Goal: Communication & Community: Answer question/provide support

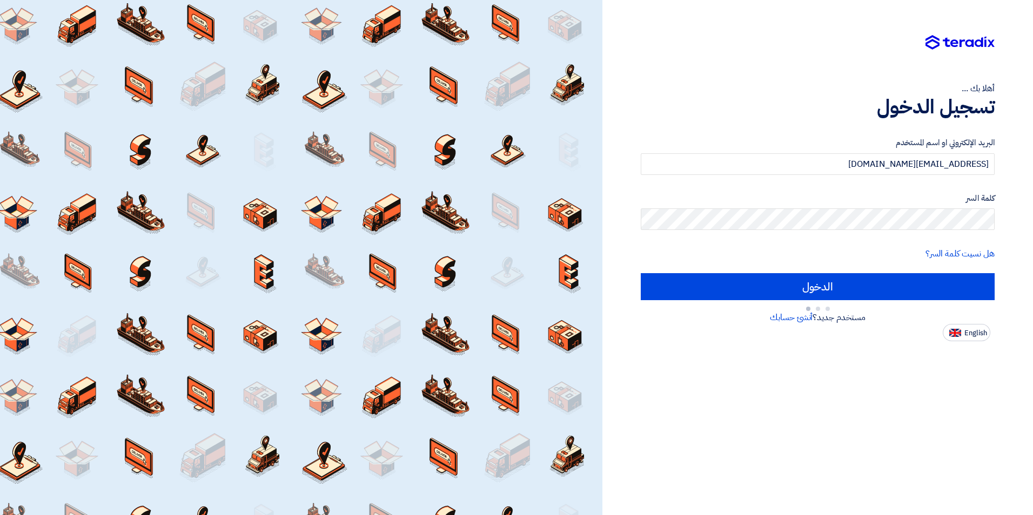
type input "Sign in"
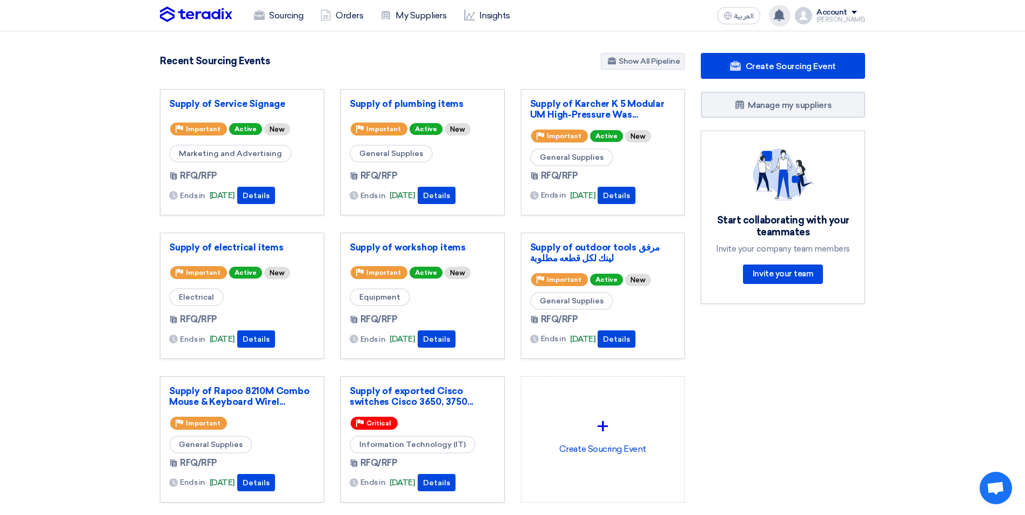
click at [785, 17] on icon at bounding box center [779, 15] width 12 height 12
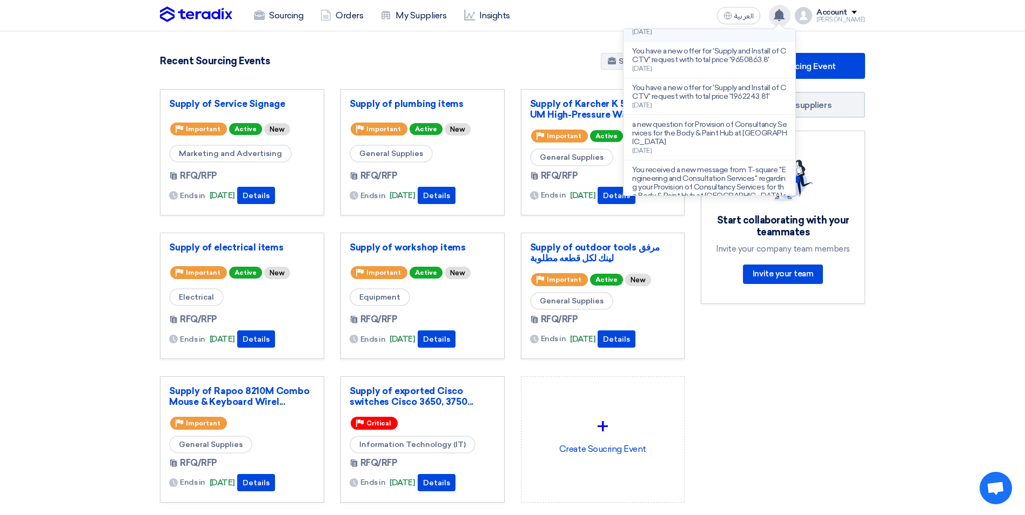
scroll to position [108, 0]
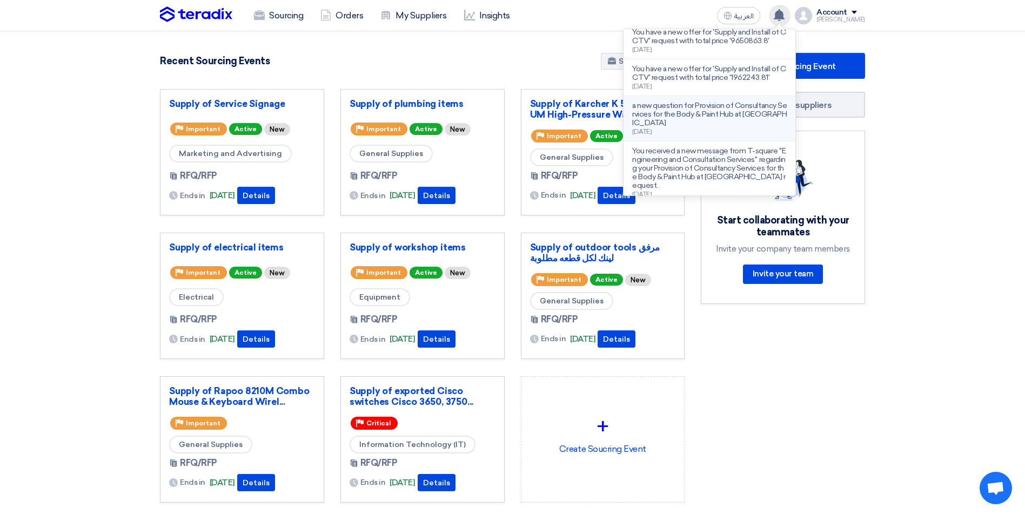
click at [718, 126] on p "a new question for Provision of Consultancy Services for the Body & Paint Hub a…" at bounding box center [709, 115] width 155 height 26
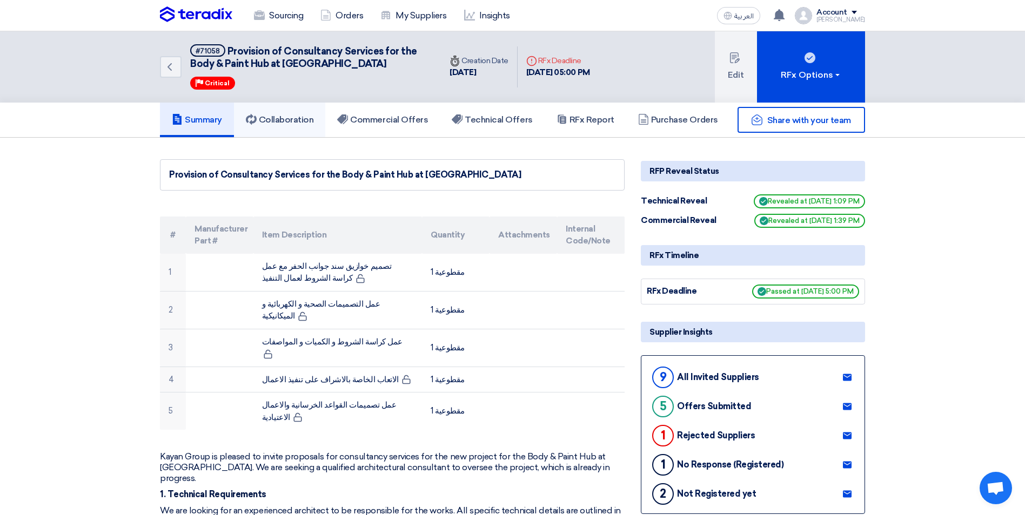
click at [310, 122] on h5 "Collaboration" at bounding box center [280, 120] width 68 height 11
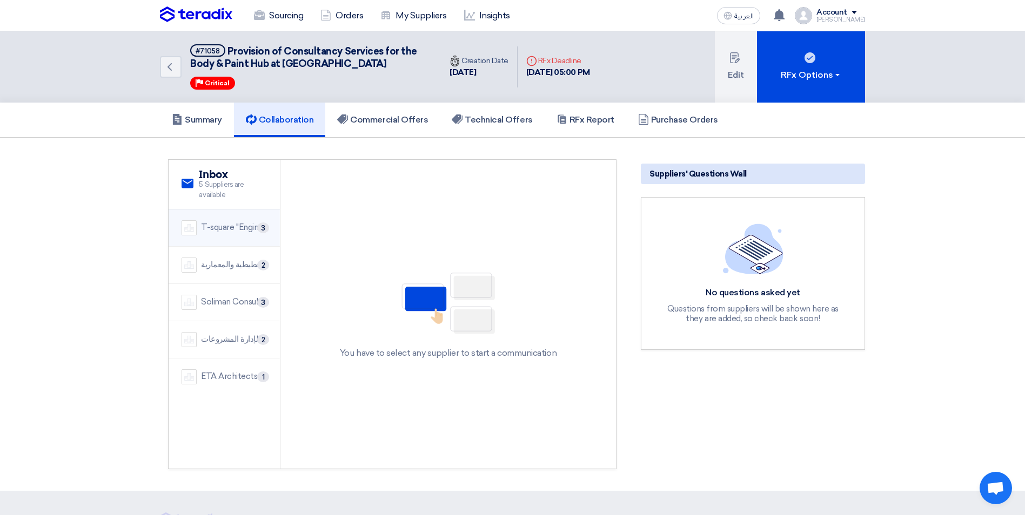
click at [226, 227] on div "T-square ''Engineering and Consultation Services''" at bounding box center [234, 228] width 66 height 12
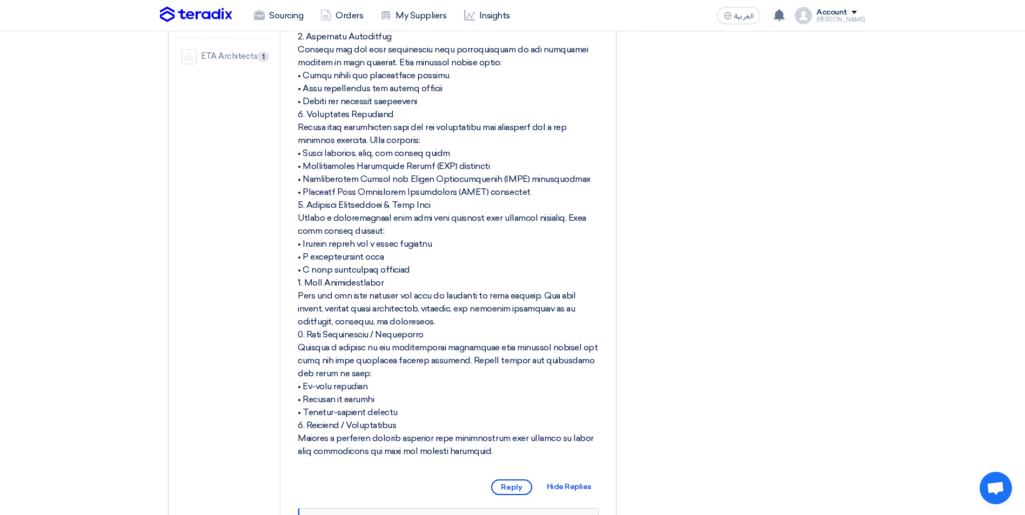
scroll to position [346, 0]
